Goal: Navigation & Orientation: Find specific page/section

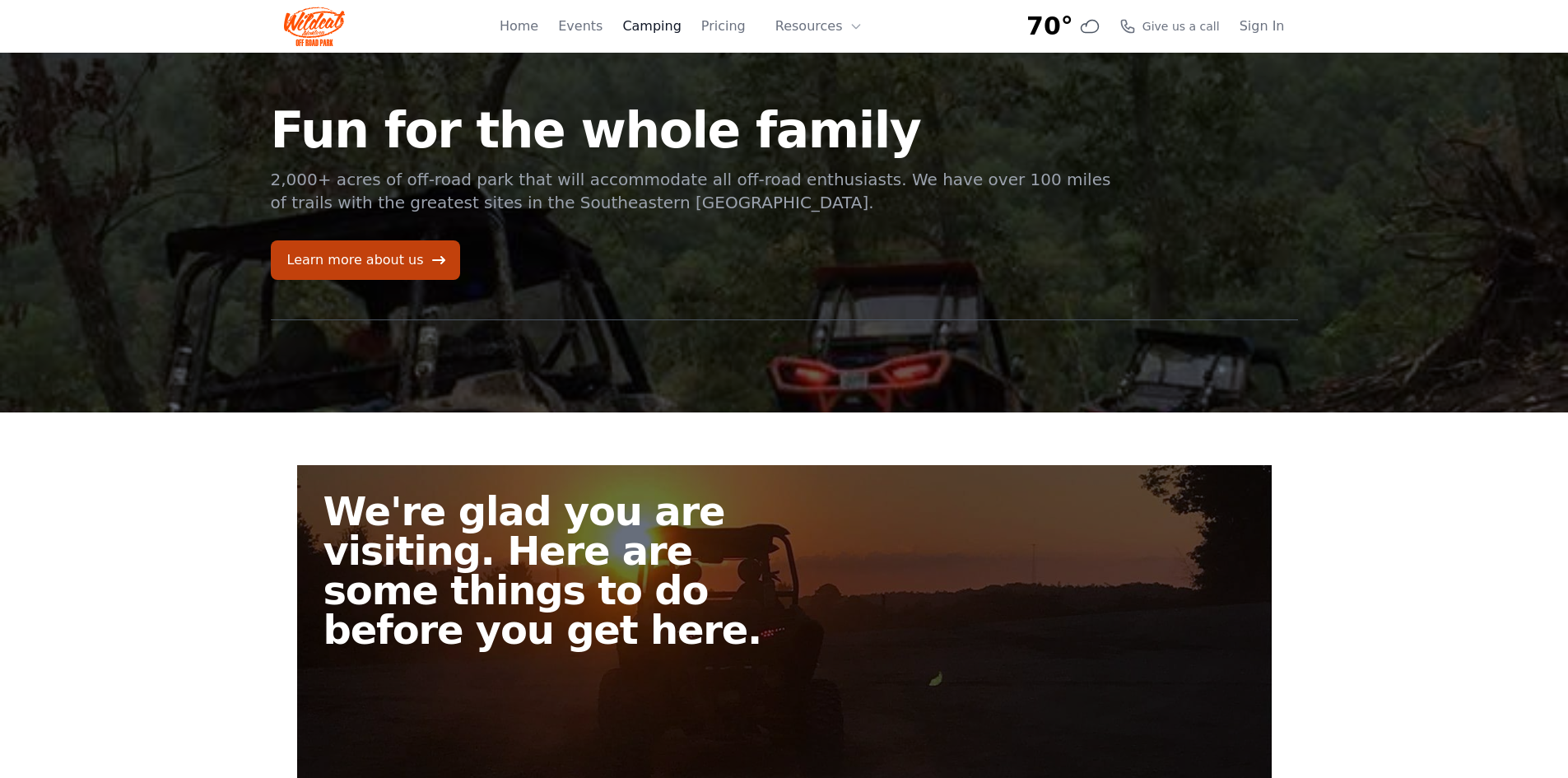
click at [643, 30] on link "Camping" at bounding box center [651, 26] width 58 height 20
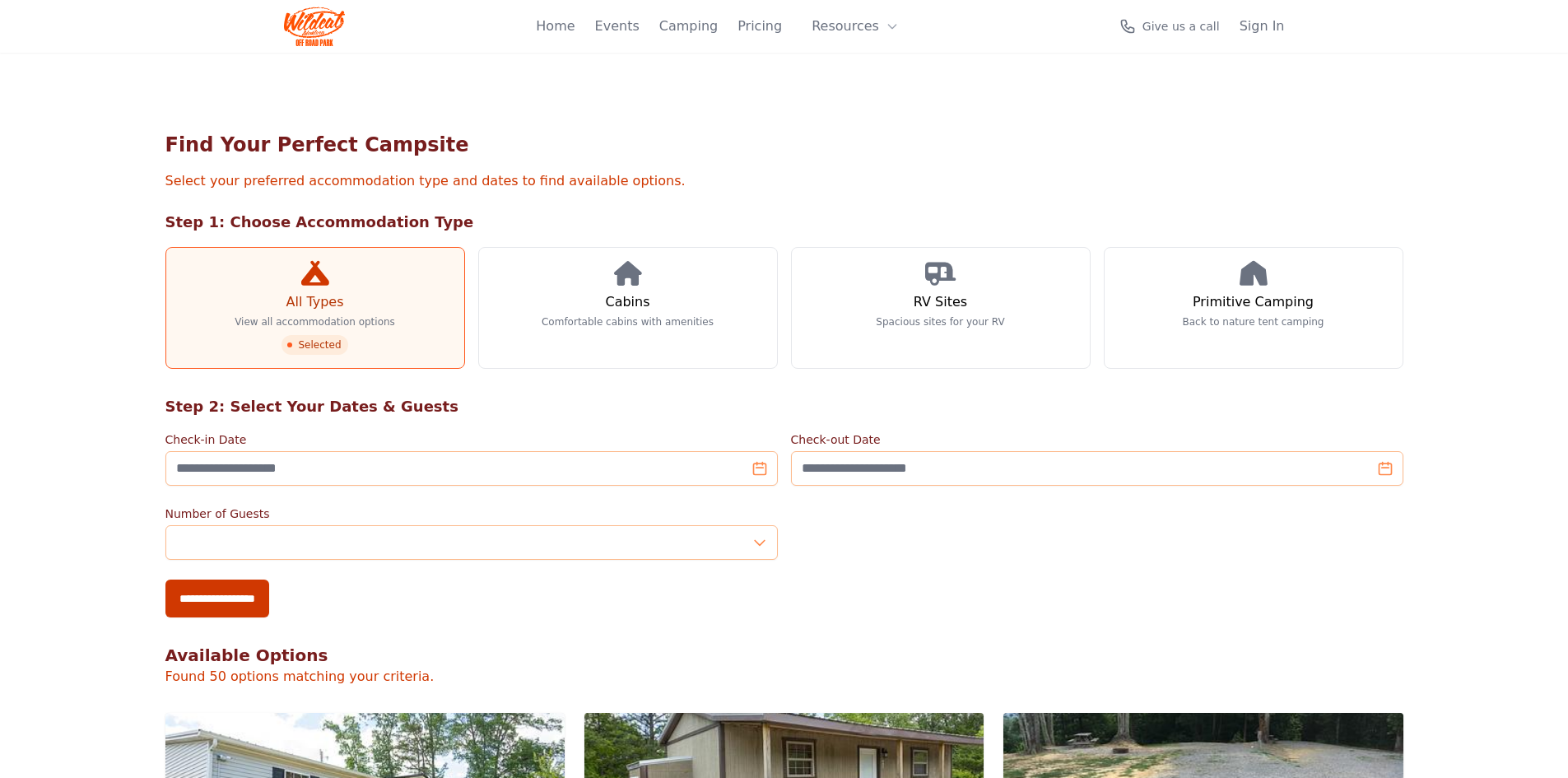
click at [575, 27] on link "Home" at bounding box center [555, 26] width 39 height 20
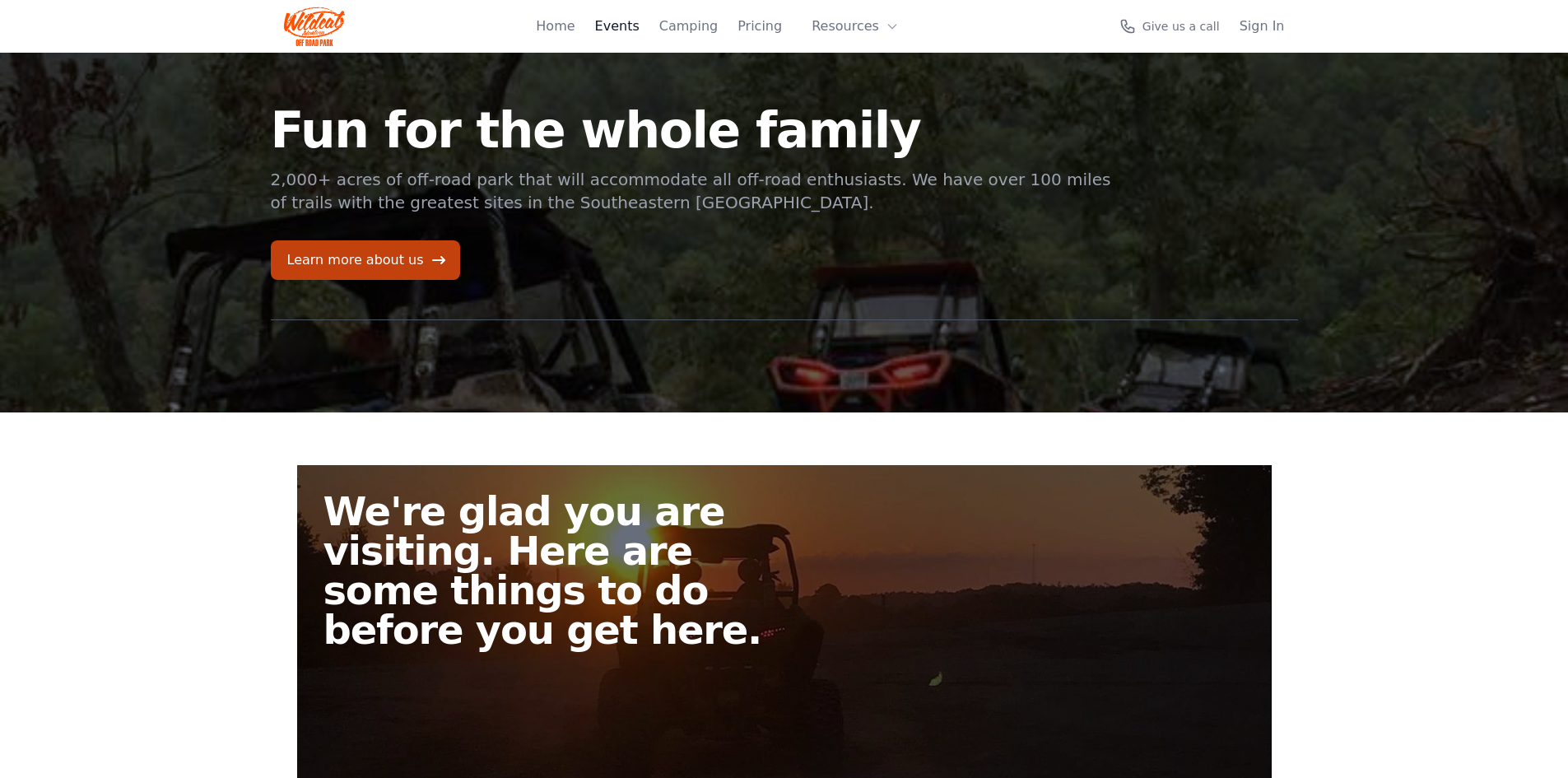
click at [623, 23] on link "Events" at bounding box center [617, 26] width 44 height 20
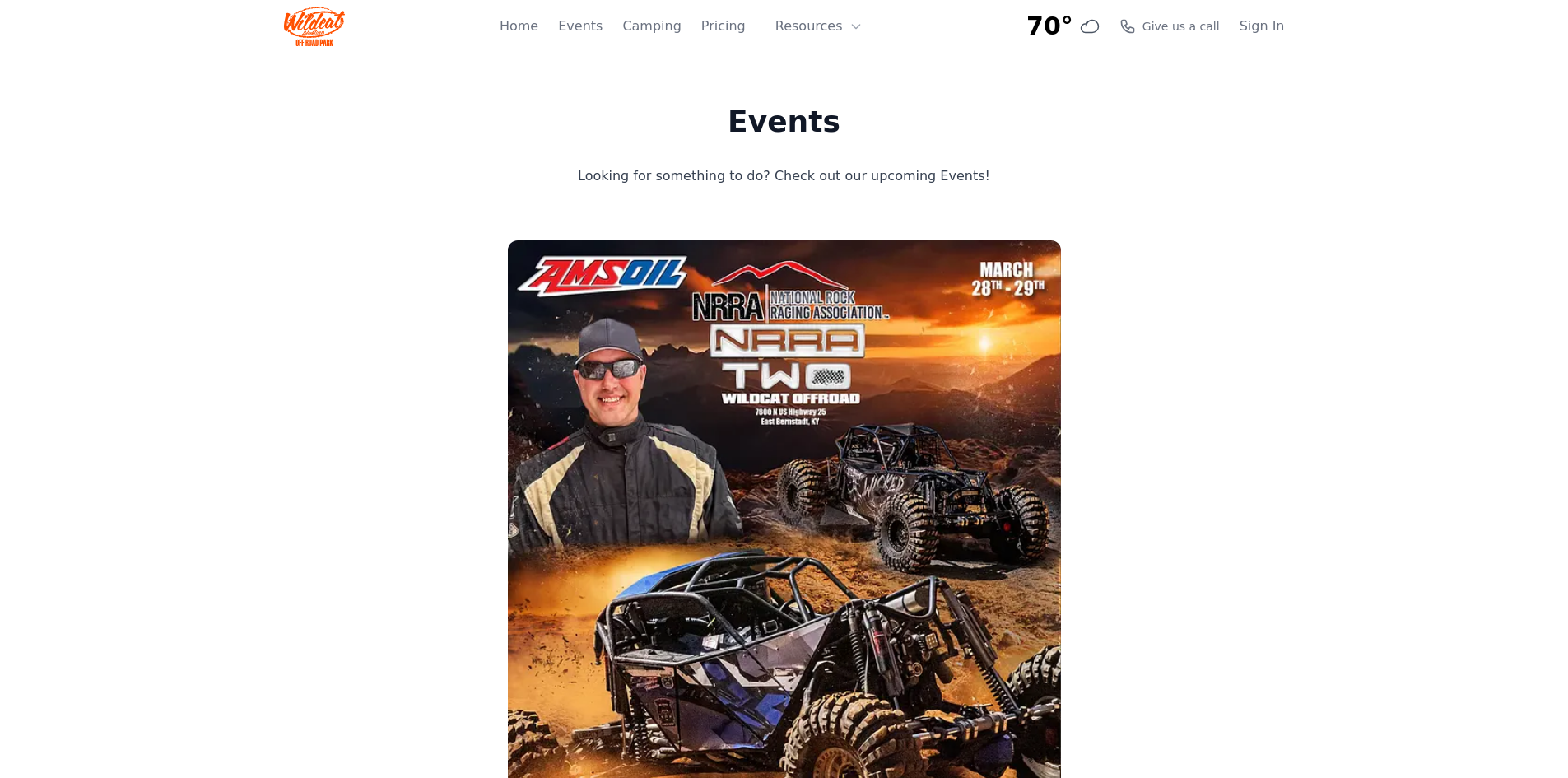
drag, startPoint x: 145, startPoint y: 156, endPoint x: 145, endPoint y: 137, distance: 19.0
click at [145, 151] on section "Events Looking for something to do? Check out our upcoming Events! AMSOIL NRRA …" at bounding box center [784, 715] width 1568 height 1324
